Goal: Task Accomplishment & Management: Manage account settings

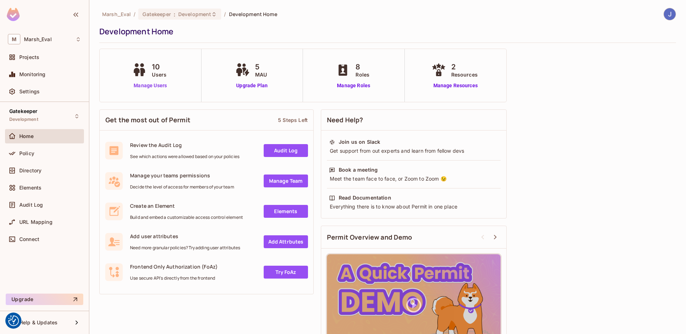
click at [161, 84] on link "Manage Users" at bounding box center [150, 86] width 40 height 8
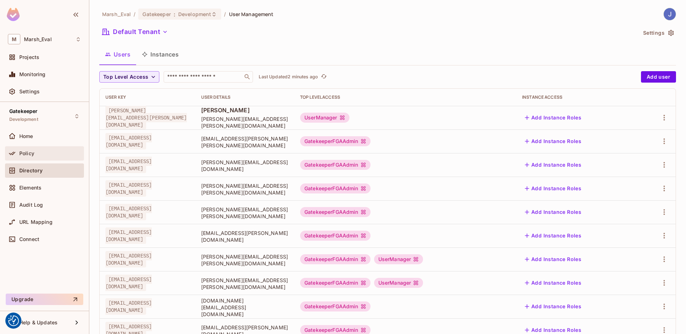
click at [36, 157] on div "Policy" at bounding box center [44, 153] width 73 height 9
